Goal: Information Seeking & Learning: Learn about a topic

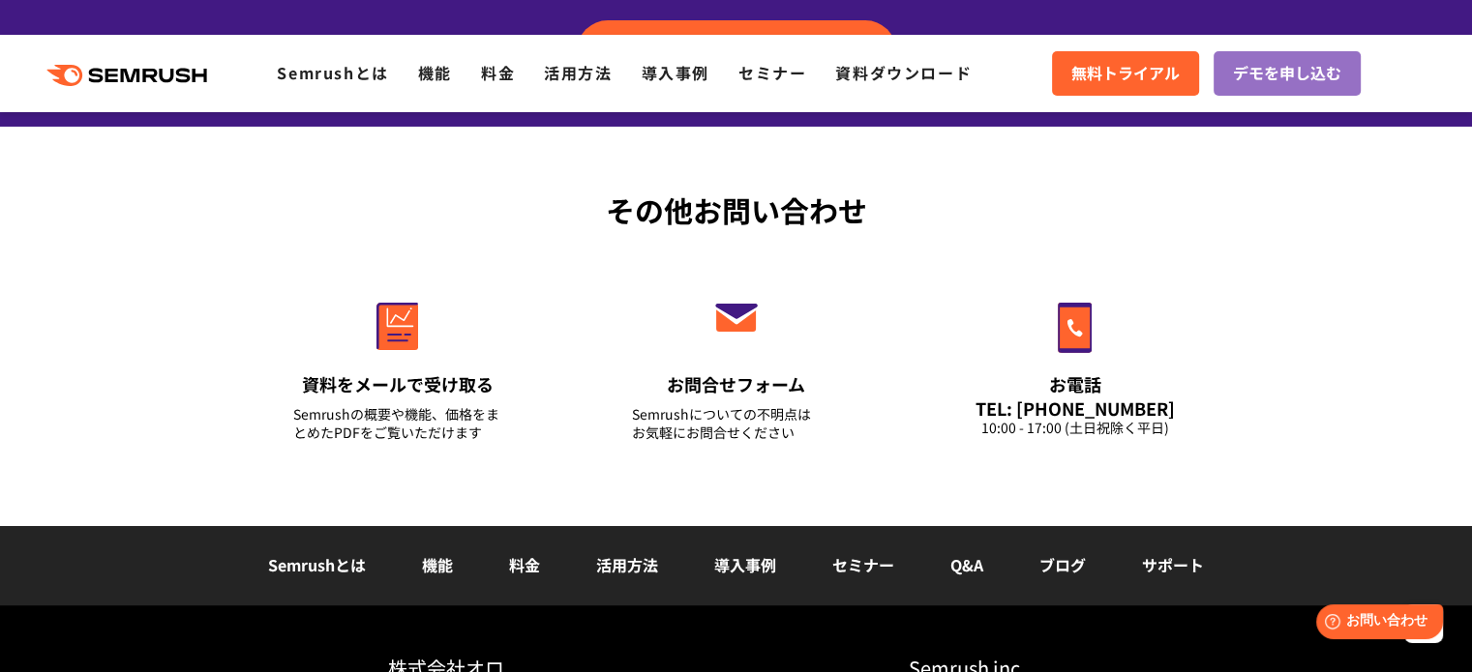
click at [447, 654] on div "株式会社オロ" at bounding box center [562, 668] width 348 height 28
click at [356, 553] on link "Semrushとは" at bounding box center [317, 564] width 98 height 23
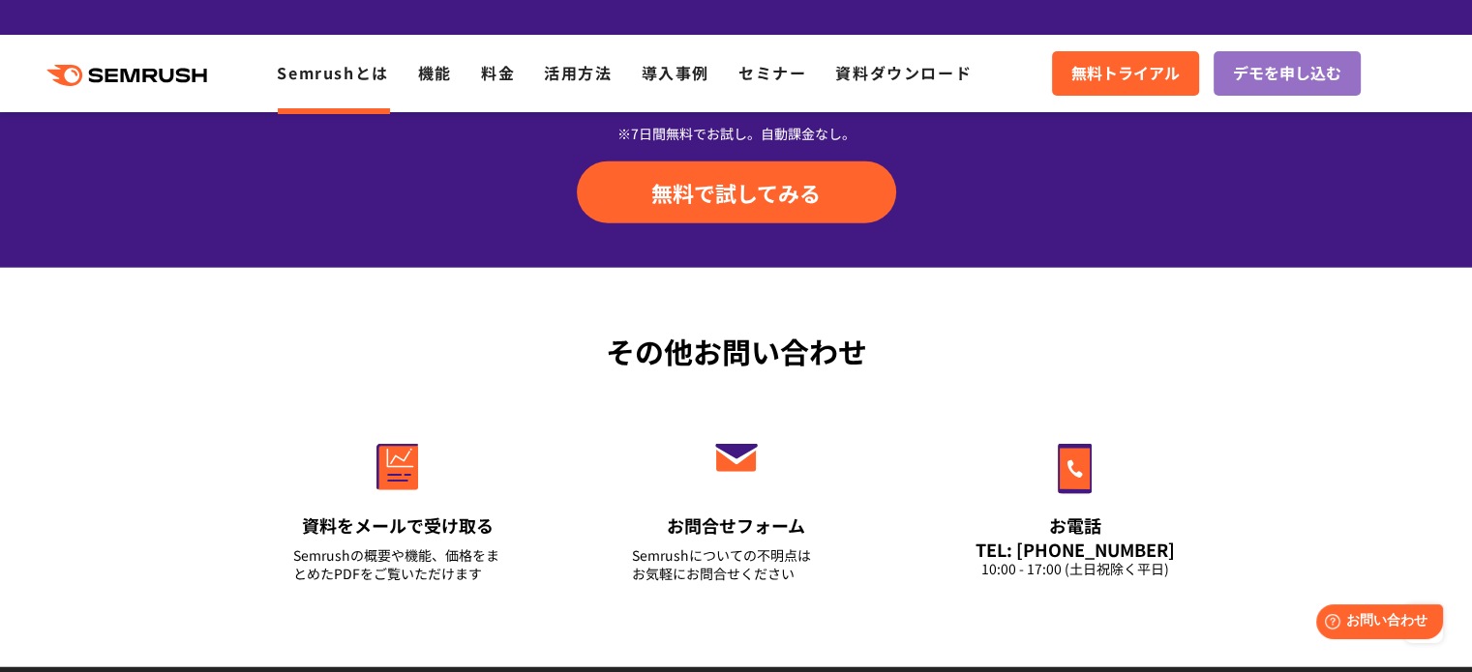
scroll to position [4885, 0]
